Goal: Register for event/course

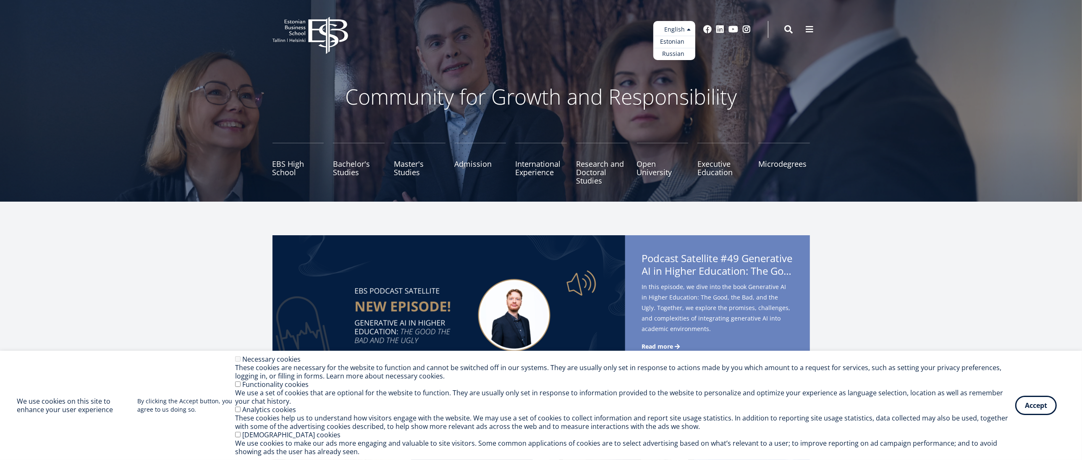
click at [677, 40] on link "Estonian" at bounding box center [674, 42] width 42 height 12
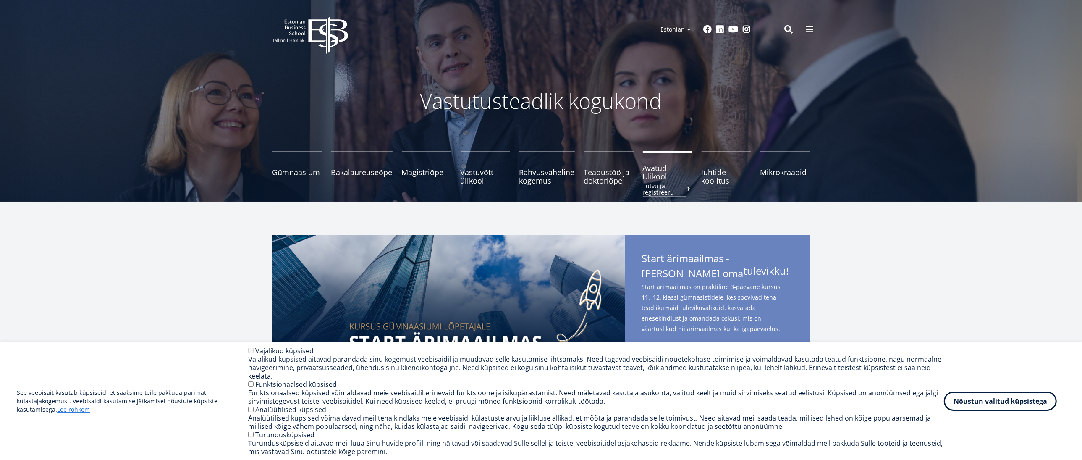
click at [652, 180] on span "Avatud Ülikool Tutvu ja registreeru" at bounding box center [668, 172] width 50 height 17
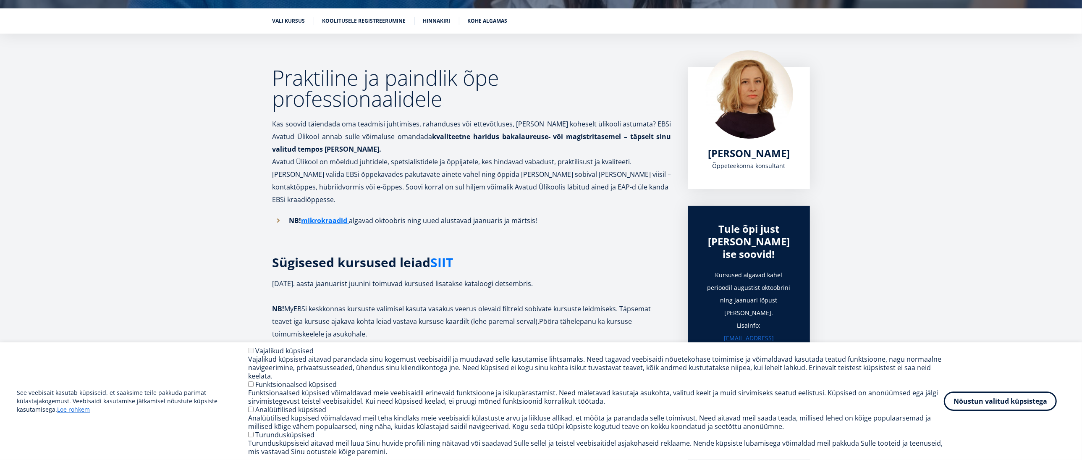
click at [436, 256] on link "SIIT" at bounding box center [442, 262] width 23 height 13
